Goal: Register for event/course

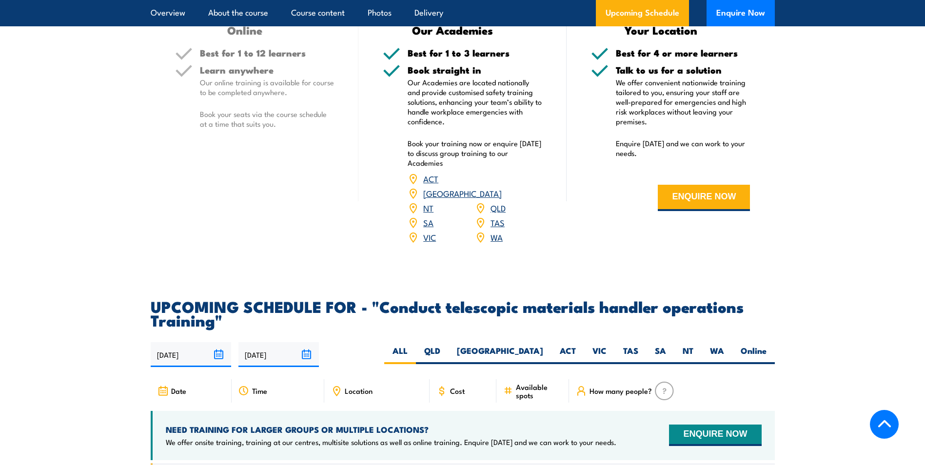
scroll to position [1414, 0]
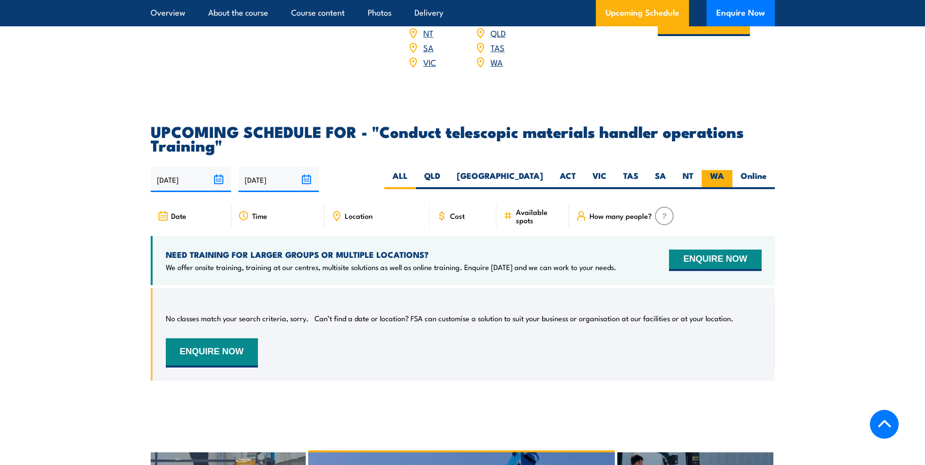
click at [708, 189] on label "WA" at bounding box center [717, 179] width 31 height 19
click at [724, 176] on input "WA" at bounding box center [727, 173] width 6 height 6
radio input "true"
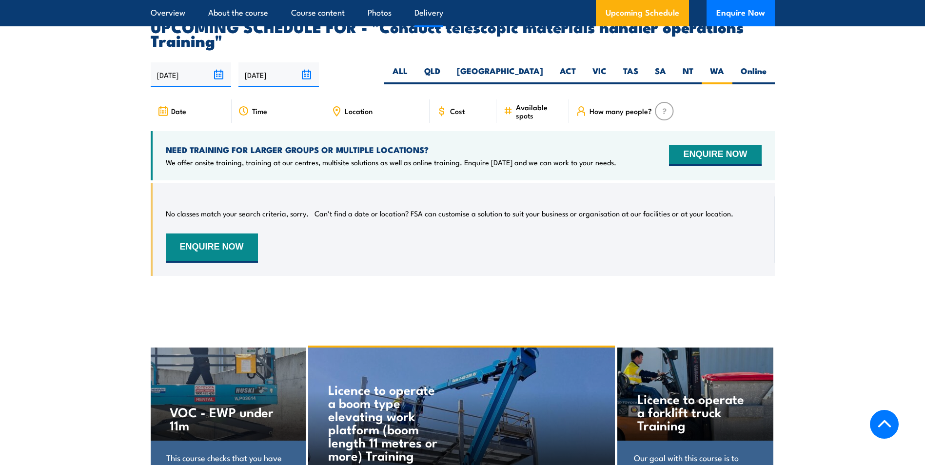
scroll to position [1546, 0]
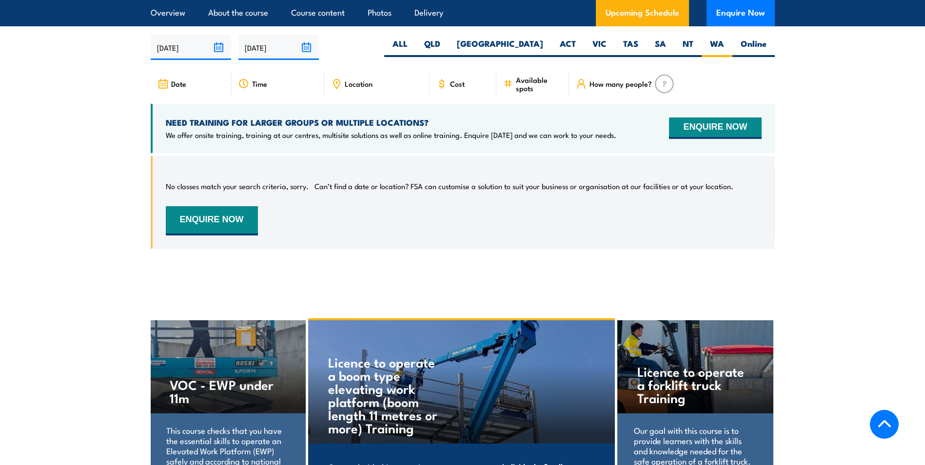
drag, startPoint x: 0, startPoint y: 0, endPoint x: 813, endPoint y: 260, distance: 853.3
drag, startPoint x: 813, startPoint y: 260, endPoint x: 729, endPoint y: 255, distance: 83.5
click at [729, 249] on div "No classes match your search criteria, sorry. Can’t find a date or location? FS…" at bounding box center [463, 202] width 624 height 93
click at [416, 54] on label "ALL" at bounding box center [400, 47] width 32 height 19
click at [414, 44] on input "ALL" at bounding box center [411, 41] width 6 height 6
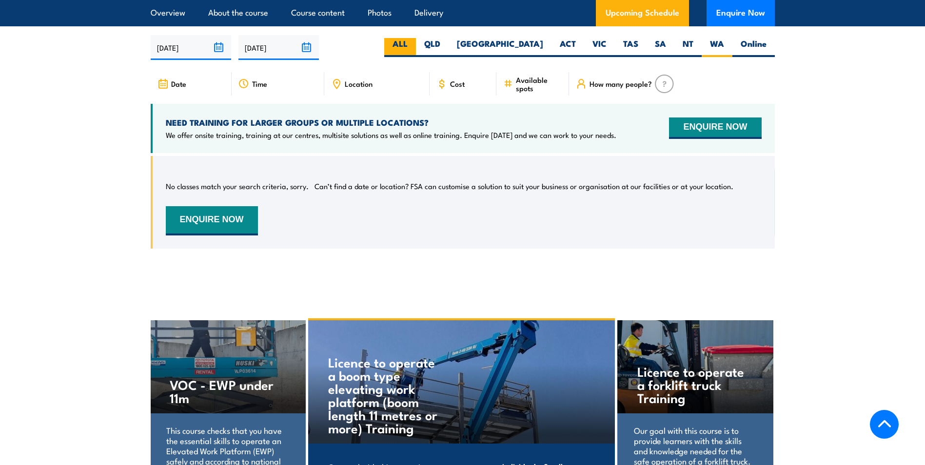
radio input "true"
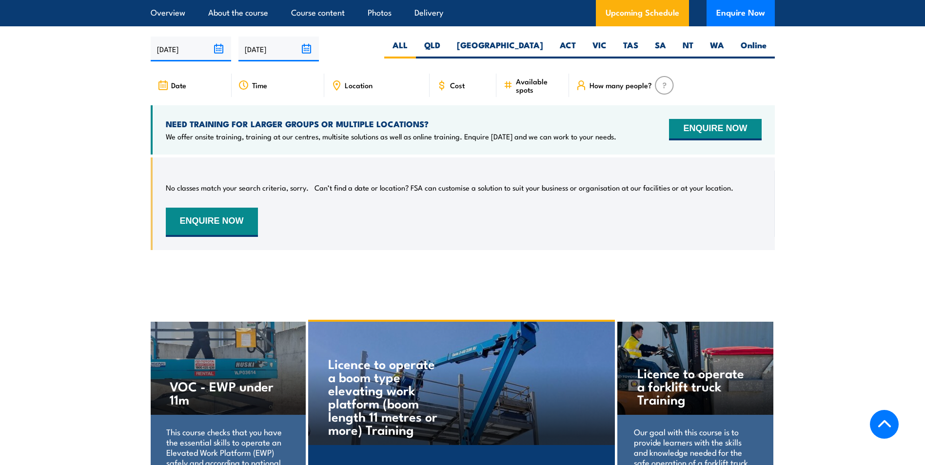
scroll to position [1546, 0]
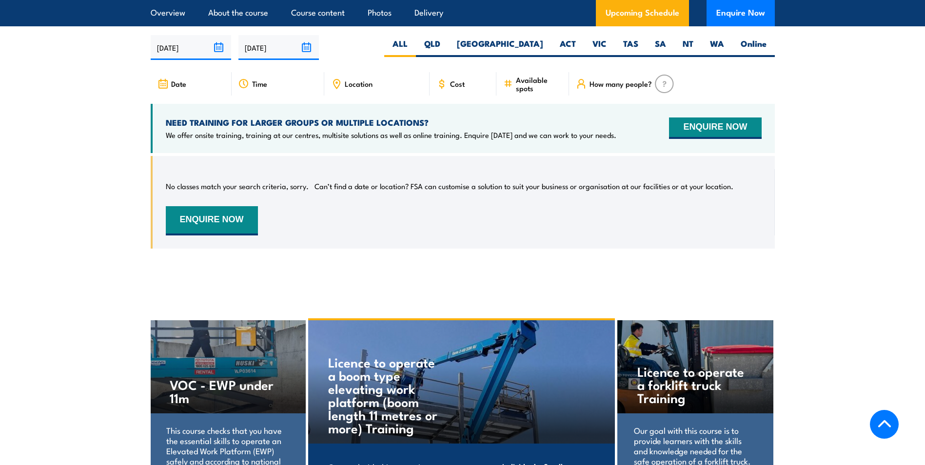
drag, startPoint x: 696, startPoint y: 224, endPoint x: 588, endPoint y: 278, distance: 120.4
